Goal: Check status

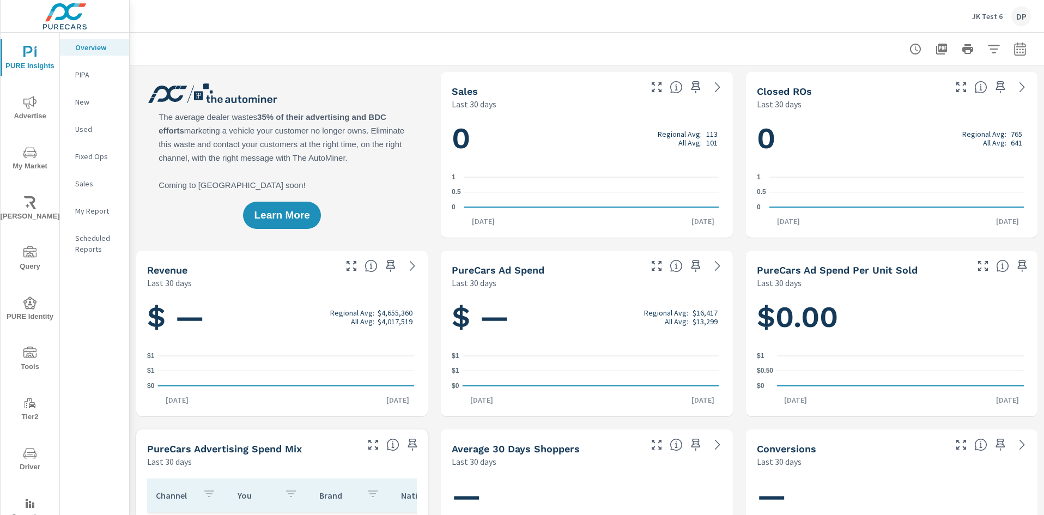
scroll to position [0, 1]
click at [29, 505] on rect "nav menu" at bounding box center [30, 505] width 2 height 4
